Goal: Find specific page/section: Find specific page/section

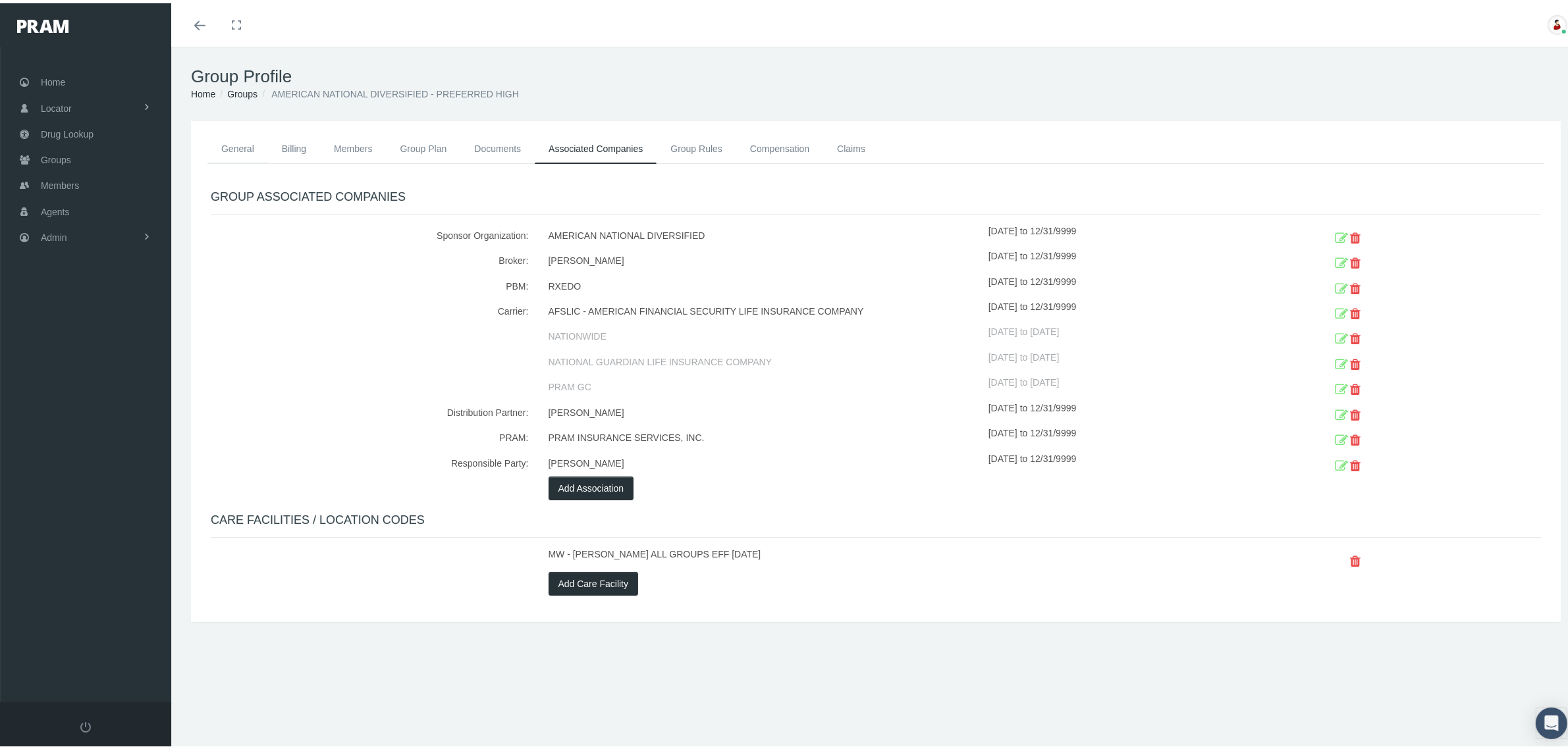
click at [238, 143] on link "General" at bounding box center [238, 145] width 61 height 29
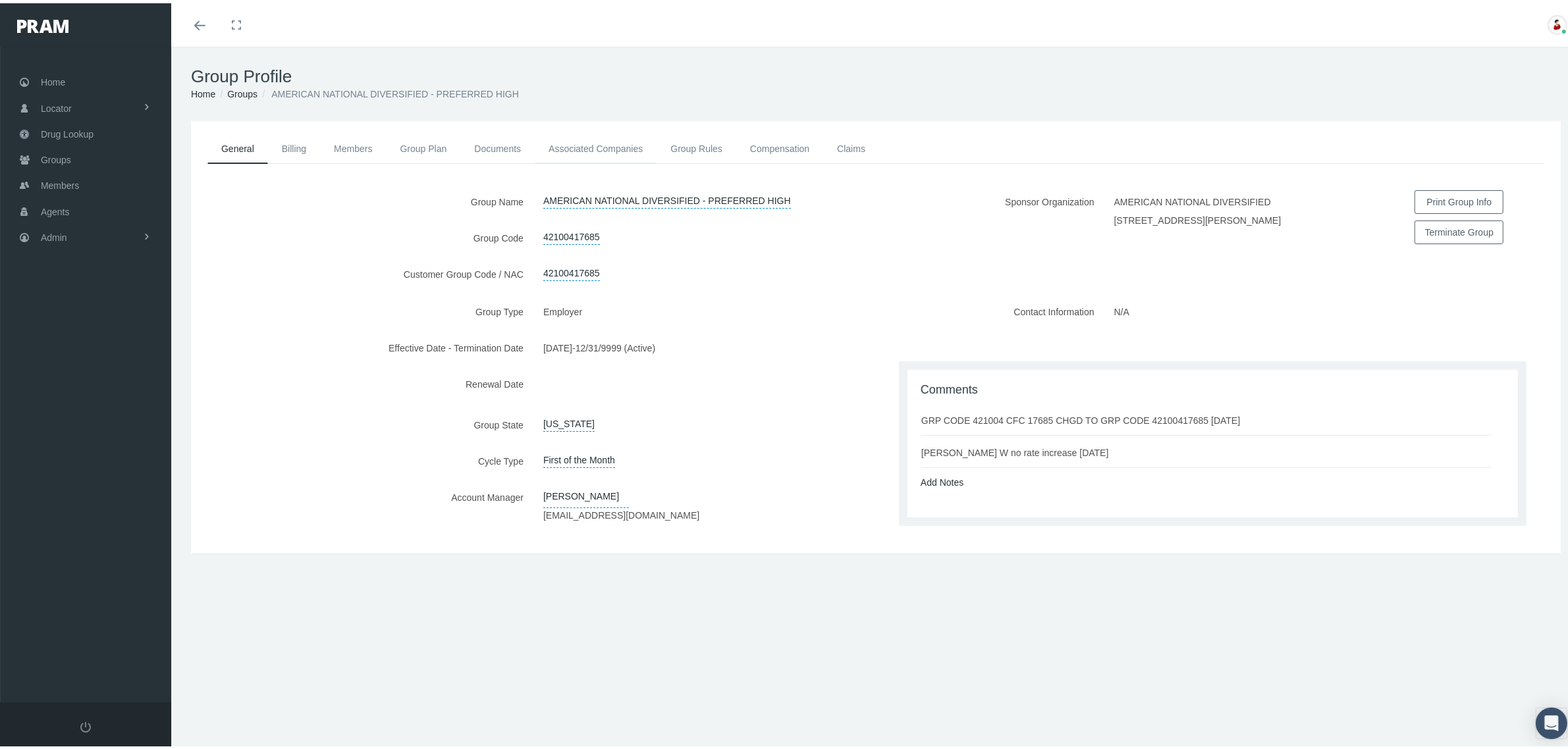
click at [588, 139] on link "Associated Companies" at bounding box center [596, 145] width 122 height 29
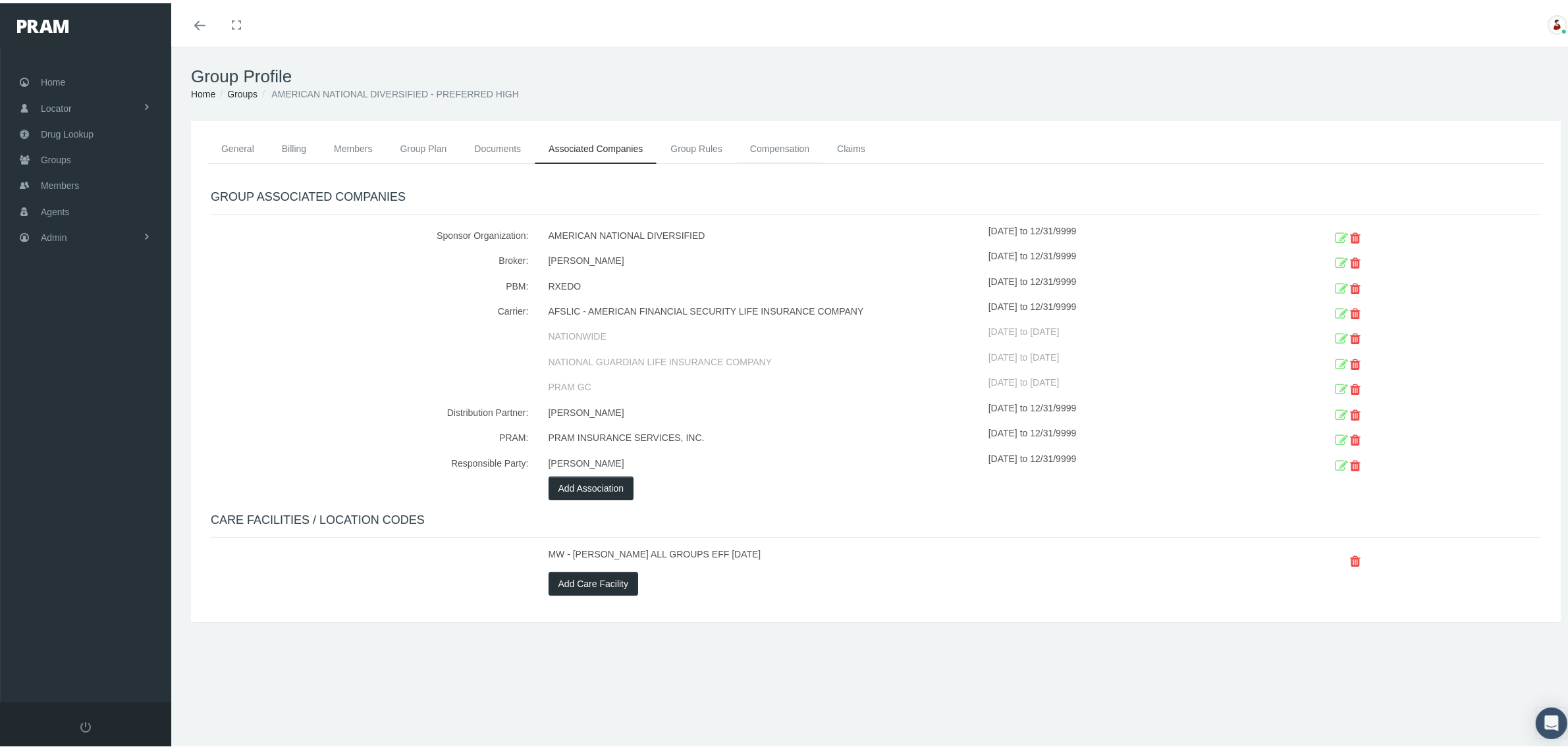
click at [800, 148] on link "Compensation" at bounding box center [780, 145] width 87 height 29
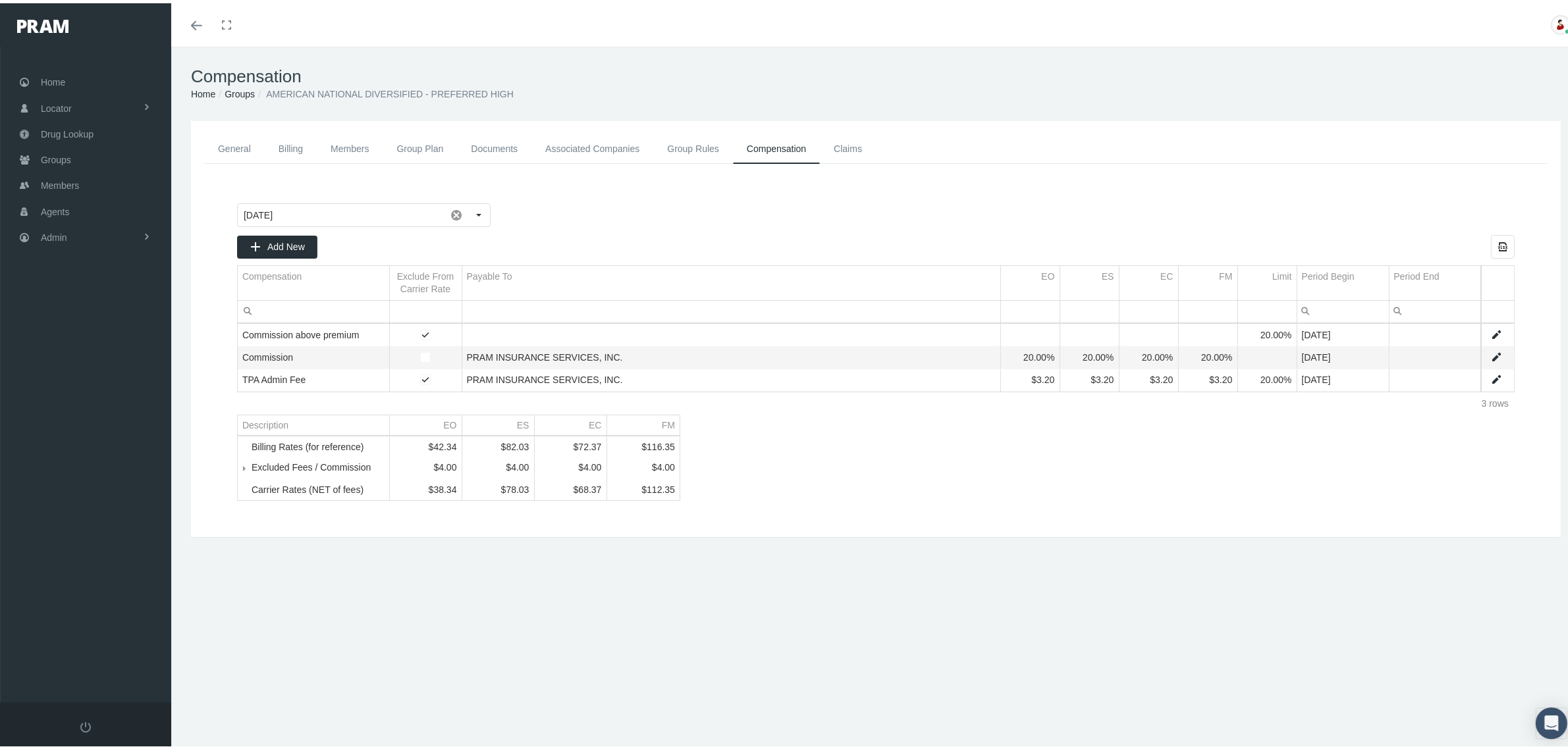
click at [809, 443] on div "[DATE] Add New Export all data to Excel Compensation Exclude From Carrier Rate …" at bounding box center [876, 348] width 1304 height 324
click at [231, 141] on link "General" at bounding box center [234, 146] width 61 height 30
